Goal: Find specific page/section: Find specific page/section

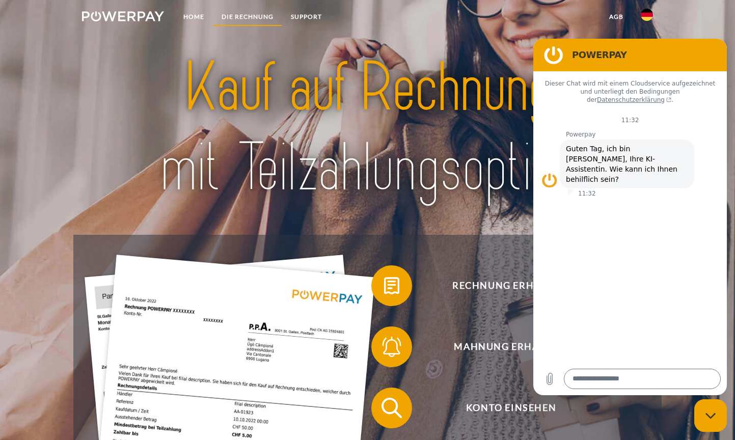
click at [240, 19] on link "DIE RECHNUNG" at bounding box center [247, 17] width 69 height 18
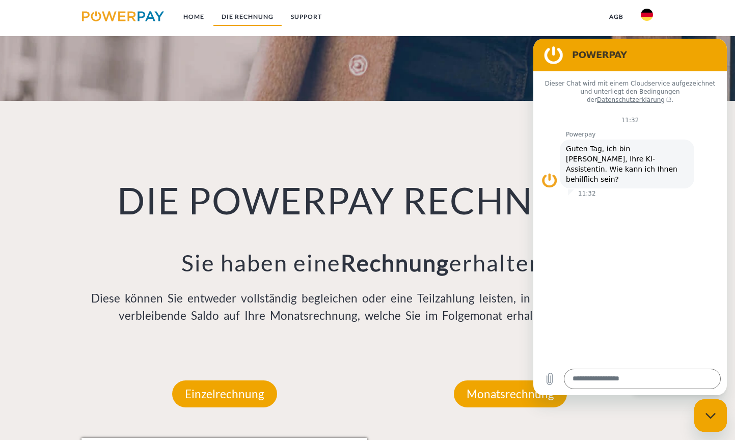
scroll to position [715, 0]
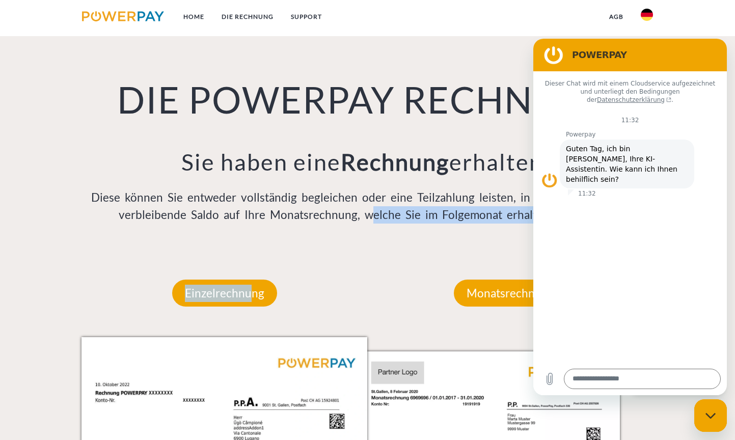
drag, startPoint x: 247, startPoint y: 296, endPoint x: 366, endPoint y: 215, distance: 143.2
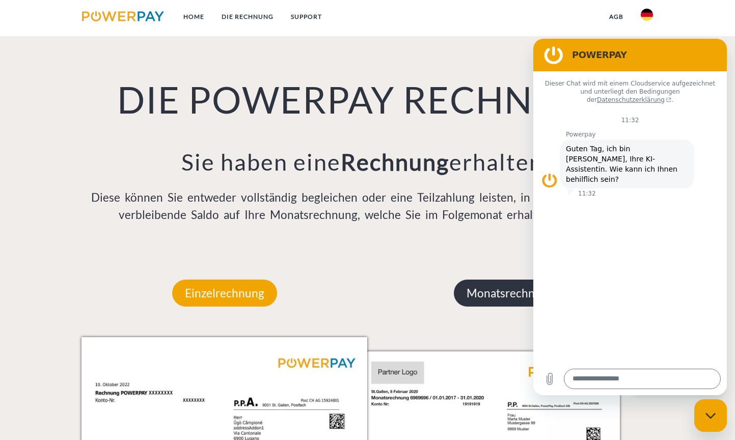
click at [478, 284] on p "Monatsrechnung" at bounding box center [510, 292] width 113 height 27
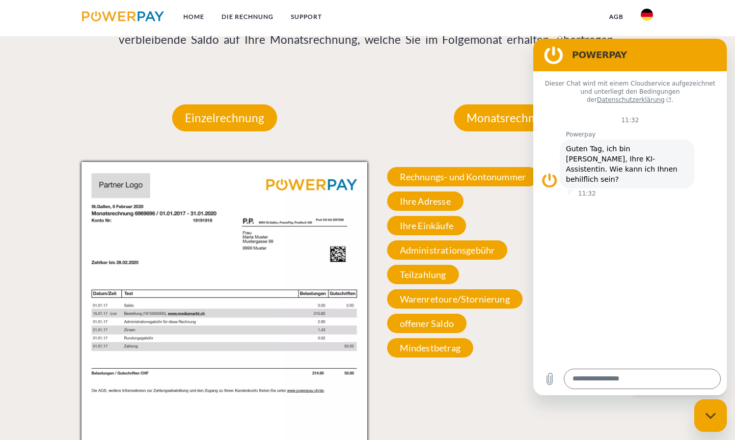
scroll to position [894, 0]
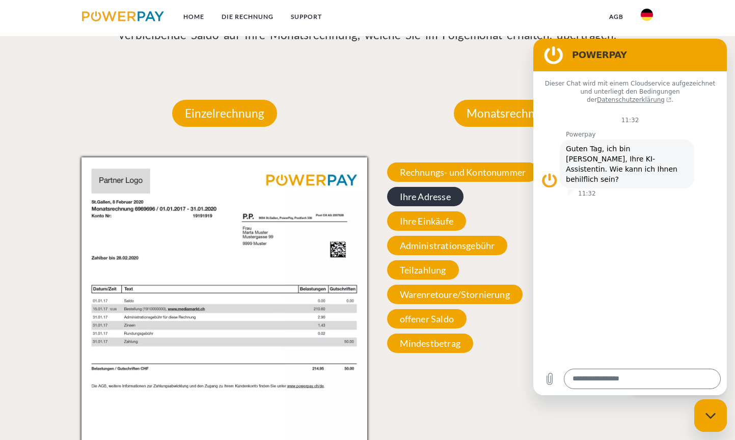
click at [427, 196] on span "Ihre Adresse" at bounding box center [425, 196] width 76 height 19
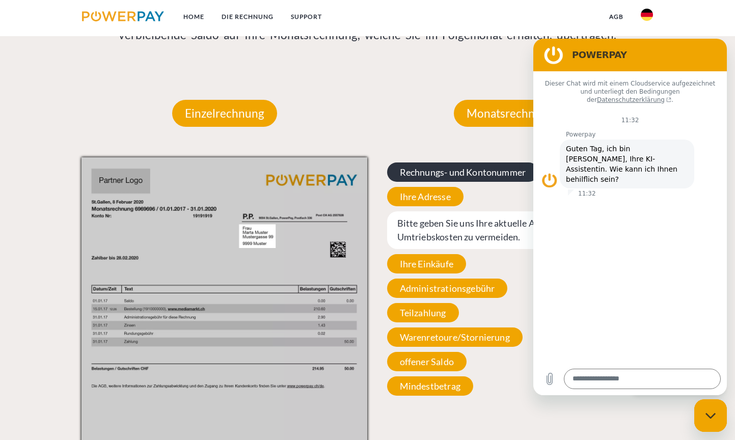
click at [436, 166] on span "Rechnungs- und Kontonummer" at bounding box center [463, 171] width 152 height 19
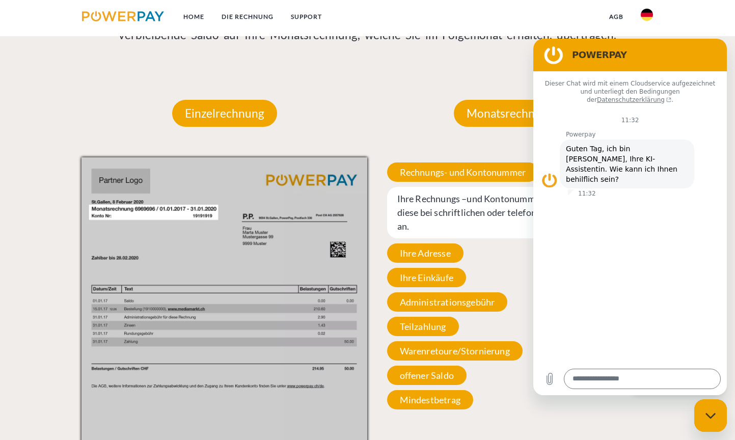
click at [711, 422] on div "Messaging-Fenster schließen" at bounding box center [710, 415] width 31 height 31
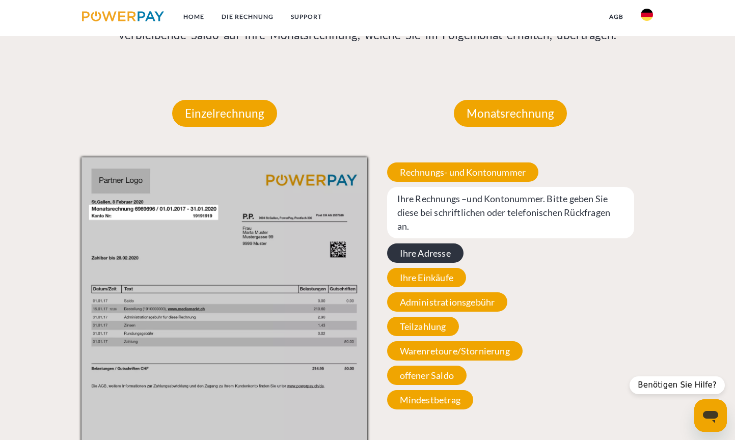
click at [448, 250] on span "Ihre Adresse" at bounding box center [425, 252] width 76 height 19
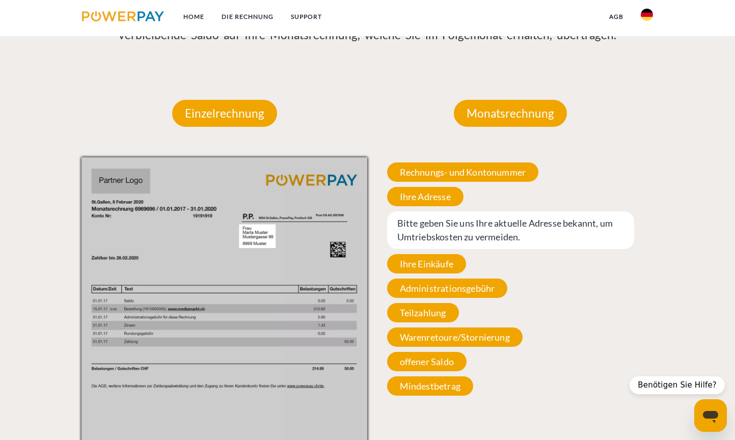
click at [450, 246] on span "Bitte geben Sie uns Ihre aktuelle Adresse bekannt, um Umtriebskosten zu vermeid…" at bounding box center [510, 230] width 247 height 38
click at [452, 234] on span "Bitte geben Sie uns Ihre aktuelle Adresse bekannt, um Umtriebskosten zu vermeid…" at bounding box center [510, 230] width 247 height 38
click at [432, 172] on span "Rechnungs- und Kontonummer" at bounding box center [463, 171] width 152 height 19
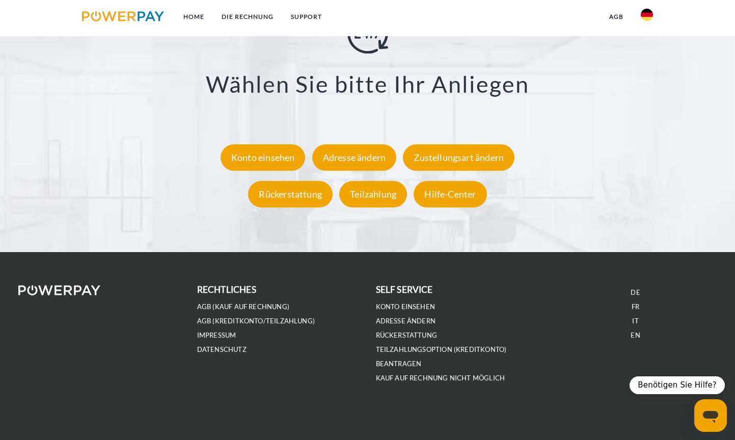
scroll to position [1875, 0]
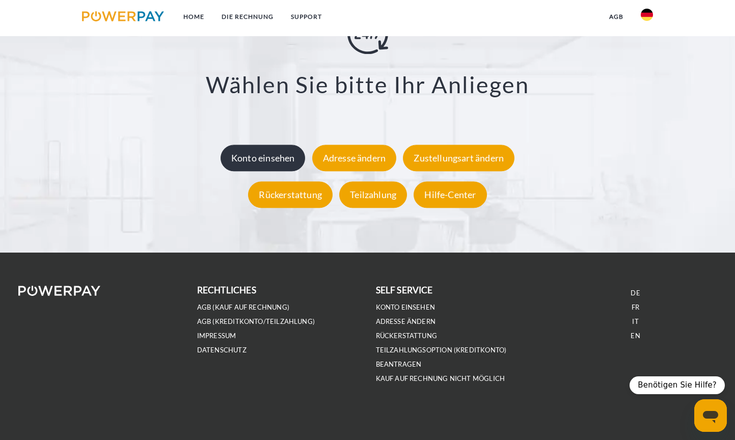
click at [268, 145] on div "Konto einsehen" at bounding box center [262, 158] width 85 height 26
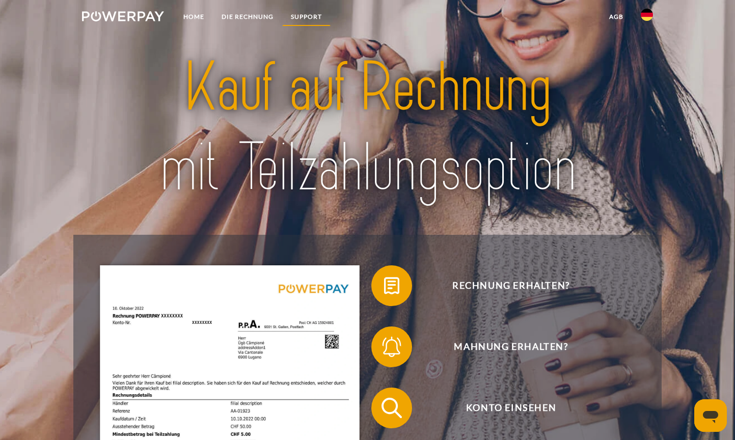
click at [299, 15] on link "SUPPORT" at bounding box center [306, 17] width 48 height 18
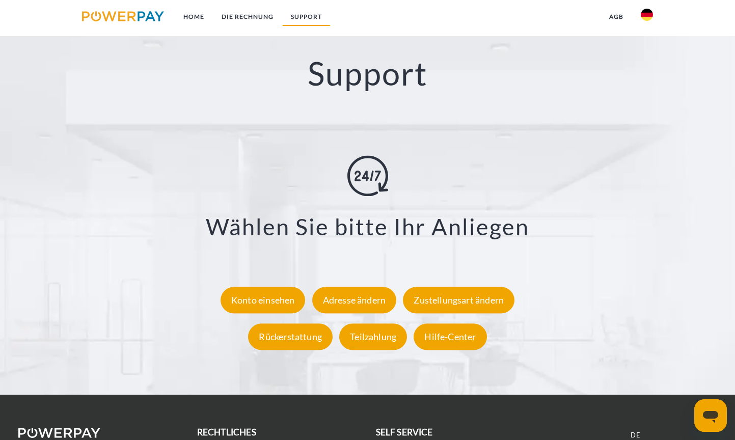
scroll to position [1735, 0]
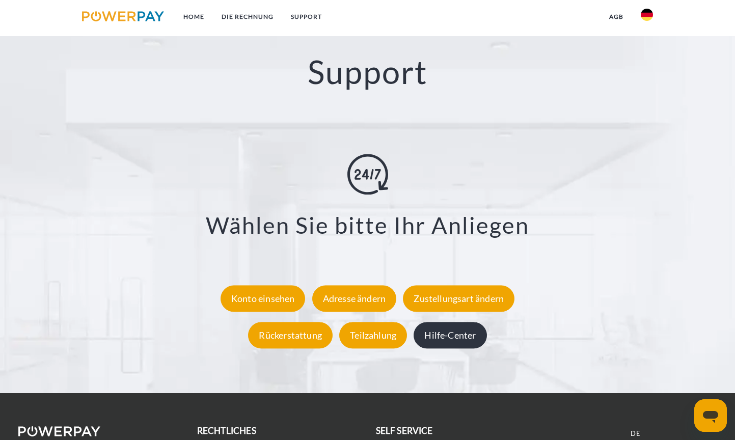
click at [473, 341] on div "Hilfe-Center" at bounding box center [449, 335] width 73 height 26
